Goal: Task Accomplishment & Management: Complete application form

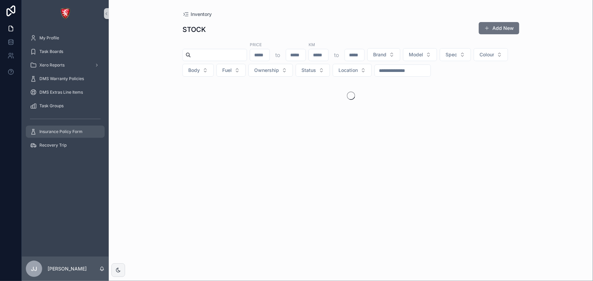
click at [54, 129] on span "Insurance Policy Form" at bounding box center [60, 131] width 43 height 5
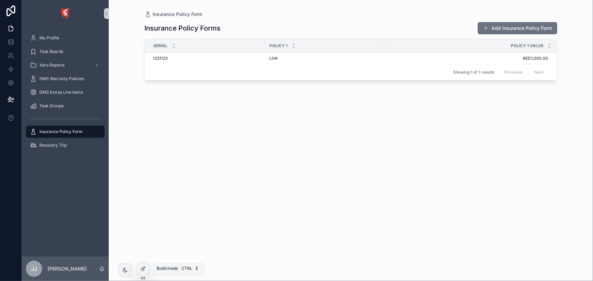
click at [143, 271] on icon at bounding box center [142, 268] width 5 height 5
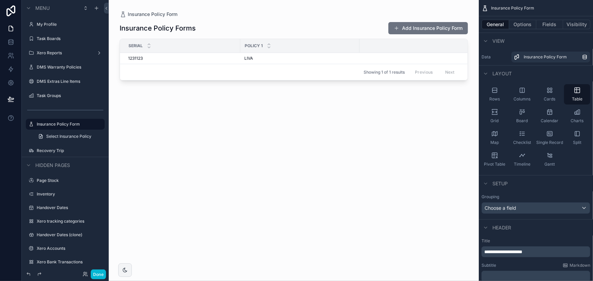
click at [463, 30] on div "scrollable content" at bounding box center [294, 136] width 370 height 273
click at [462, 29] on button "Add Insurance Policy Form" at bounding box center [428, 28] width 80 height 12
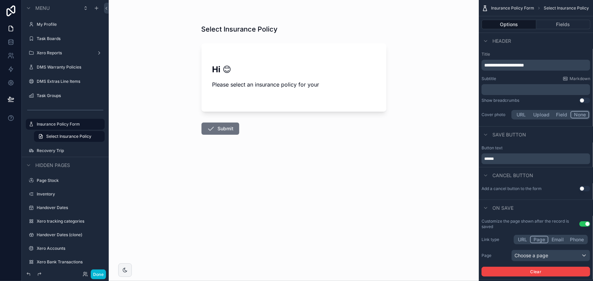
click at [537, 115] on button "Upload" at bounding box center [542, 114] width 22 height 7
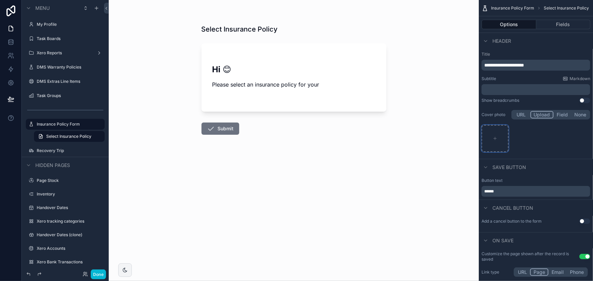
click at [501, 137] on div "scrollable content" at bounding box center [495, 138] width 27 height 27
type input "**********"
drag, startPoint x: 567, startPoint y: 67, endPoint x: 293, endPoint y: 77, distance: 273.4
click at [294, 76] on div "My Profile Task Boards Xero Reports DMS Warranty Policies DMS Extras Line Items…" at bounding box center [351, 140] width 484 height 281
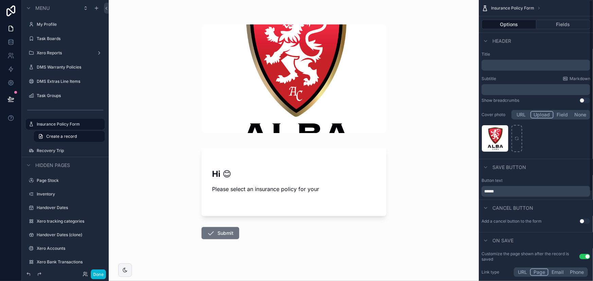
click at [550, 143] on div "logo .png" at bounding box center [536, 138] width 109 height 27
click at [554, 51] on div "Title ﻿ Subtitle Markdown ﻿ Show breadcrumbs Use setting Cover photo URL Upload…" at bounding box center [536, 102] width 114 height 107
click at [503, 127] on div "scrollable content" at bounding box center [503, 131] width 8 height 8
click at [498, 141] on div "logo .png" at bounding box center [495, 138] width 27 height 27
click at [512, 143] on div "scrollable content" at bounding box center [517, 138] width 11 height 27
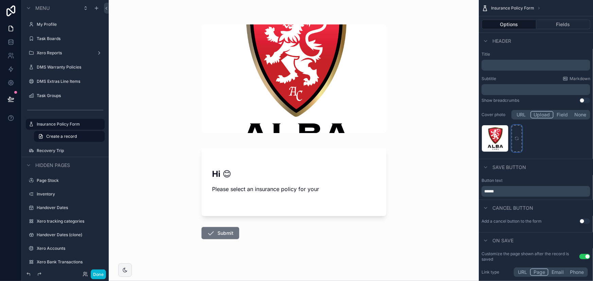
type input "**********"
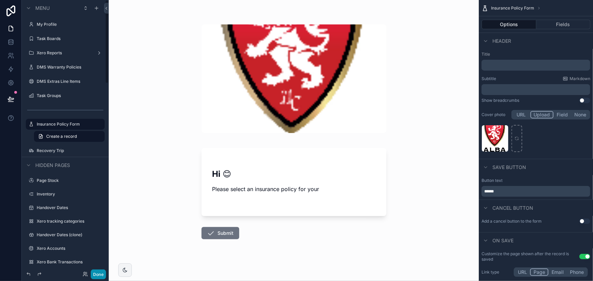
click at [103, 275] on button "Done" at bounding box center [98, 275] width 15 height 10
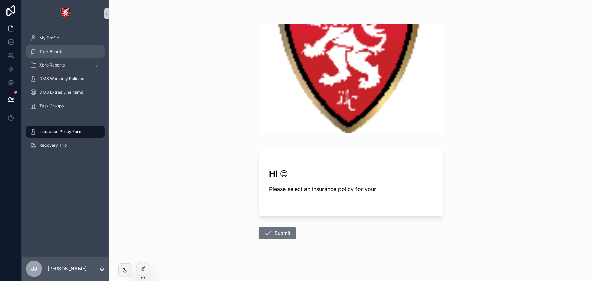
click at [42, 47] on div "Task Boards" at bounding box center [65, 51] width 71 height 11
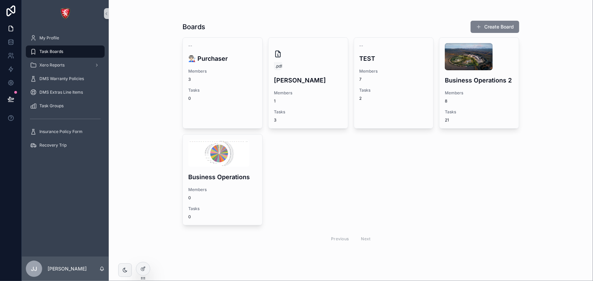
click at [516, 31] on button "Create Board" at bounding box center [495, 27] width 49 height 12
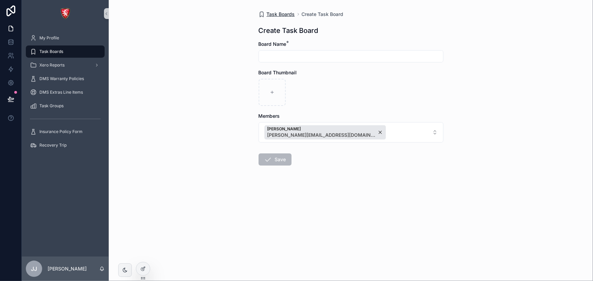
click at [294, 12] on span "Task Boards" at bounding box center [281, 14] width 28 height 7
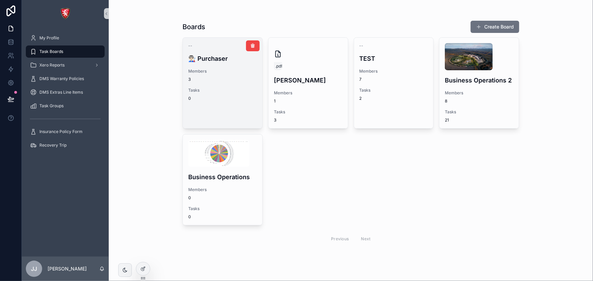
click at [226, 85] on div "-- 👨🏻‍🏭 Purchaser Members 3 Tasks 0" at bounding box center [223, 72] width 80 height 69
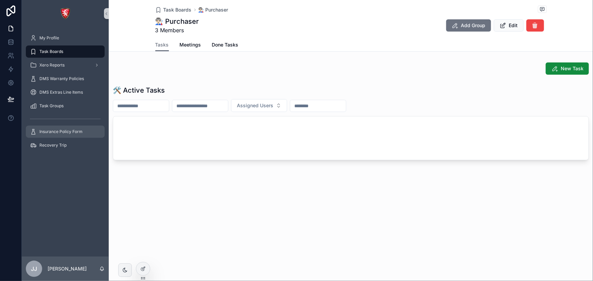
click at [69, 134] on span "Insurance Policy Form" at bounding box center [60, 131] width 43 height 5
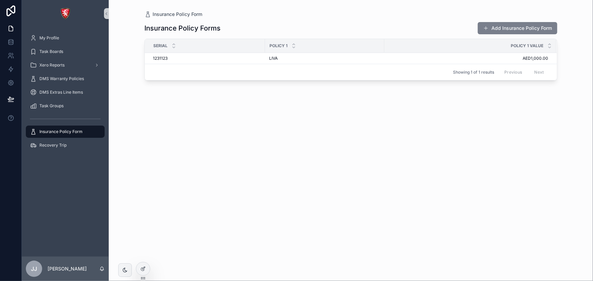
click at [485, 25] on button "Add Insurance Policy Form" at bounding box center [518, 28] width 80 height 12
